Goal: Task Accomplishment & Management: Use online tool/utility

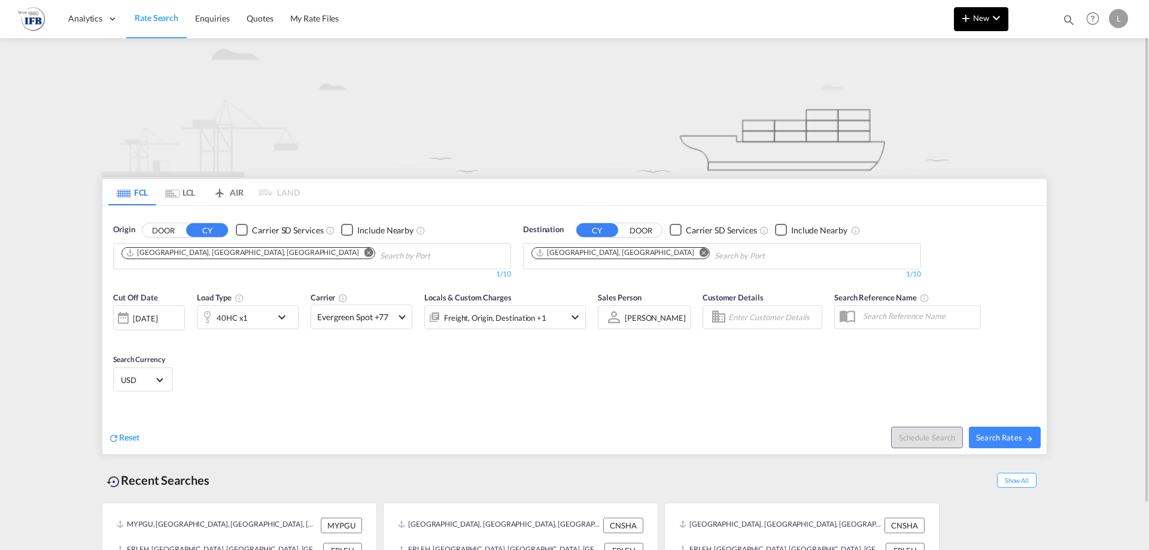
click at [986, 22] on span "New" at bounding box center [981, 18] width 45 height 10
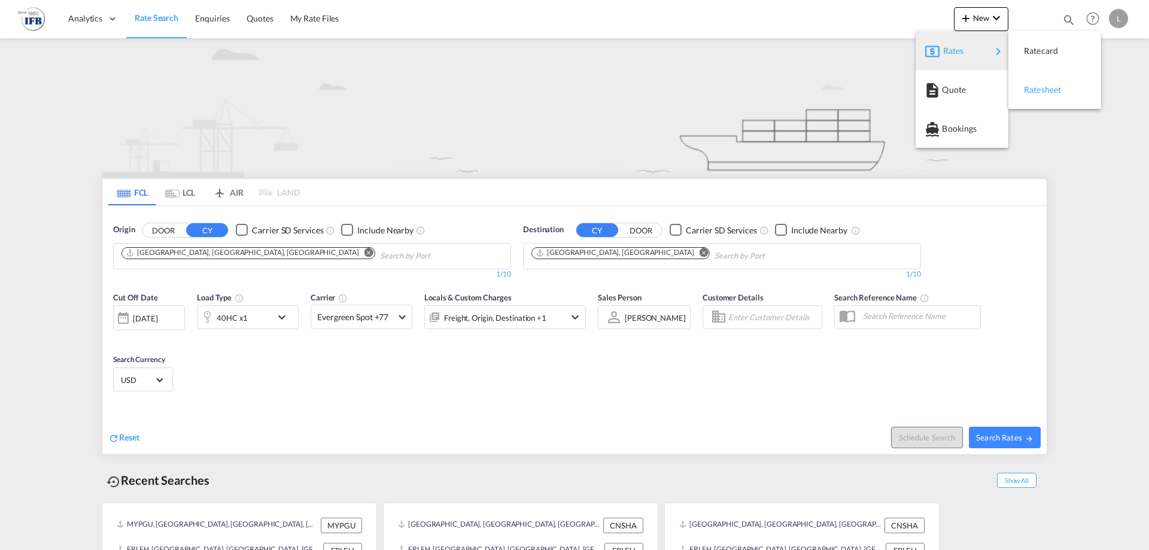
click at [1032, 83] on span "Ratesheet" at bounding box center [1030, 90] width 13 height 24
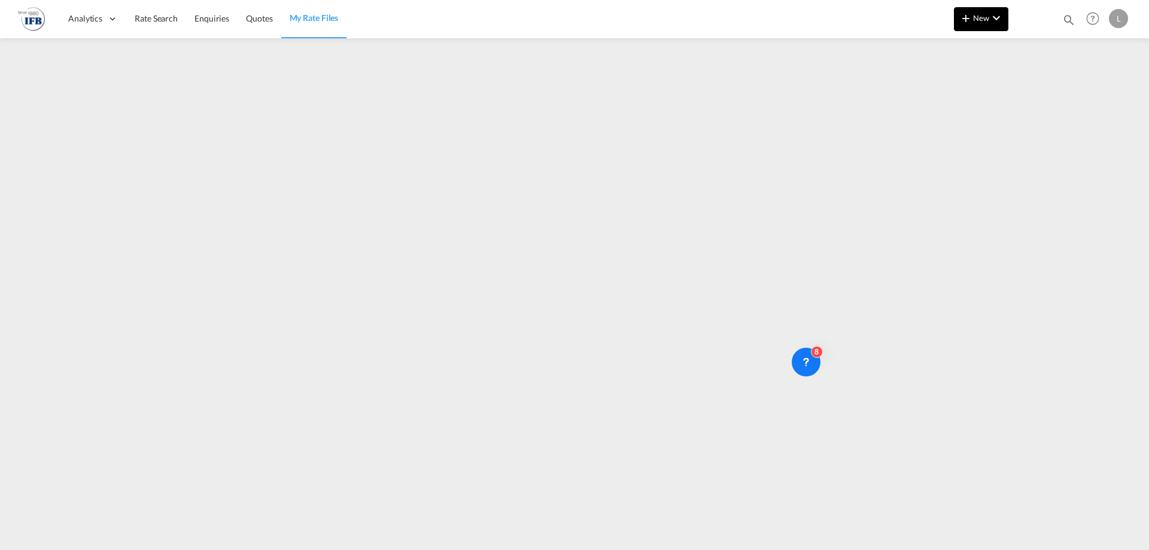
click at [988, 23] on button "New" at bounding box center [981, 19] width 54 height 24
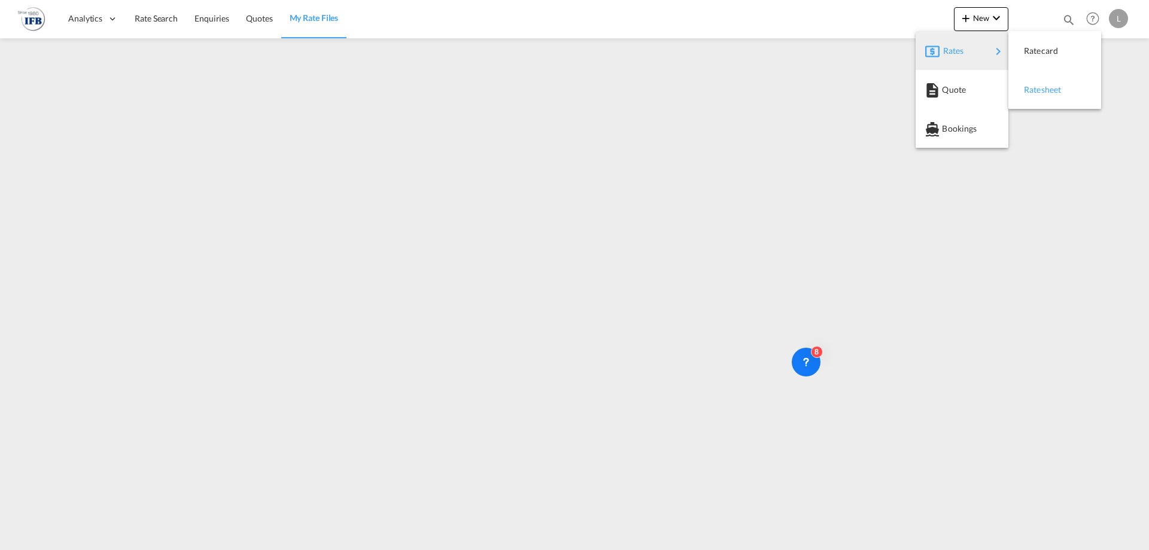
click at [1037, 88] on span "Ratesheet" at bounding box center [1030, 90] width 13 height 24
